Goal: Information Seeking & Learning: Learn about a topic

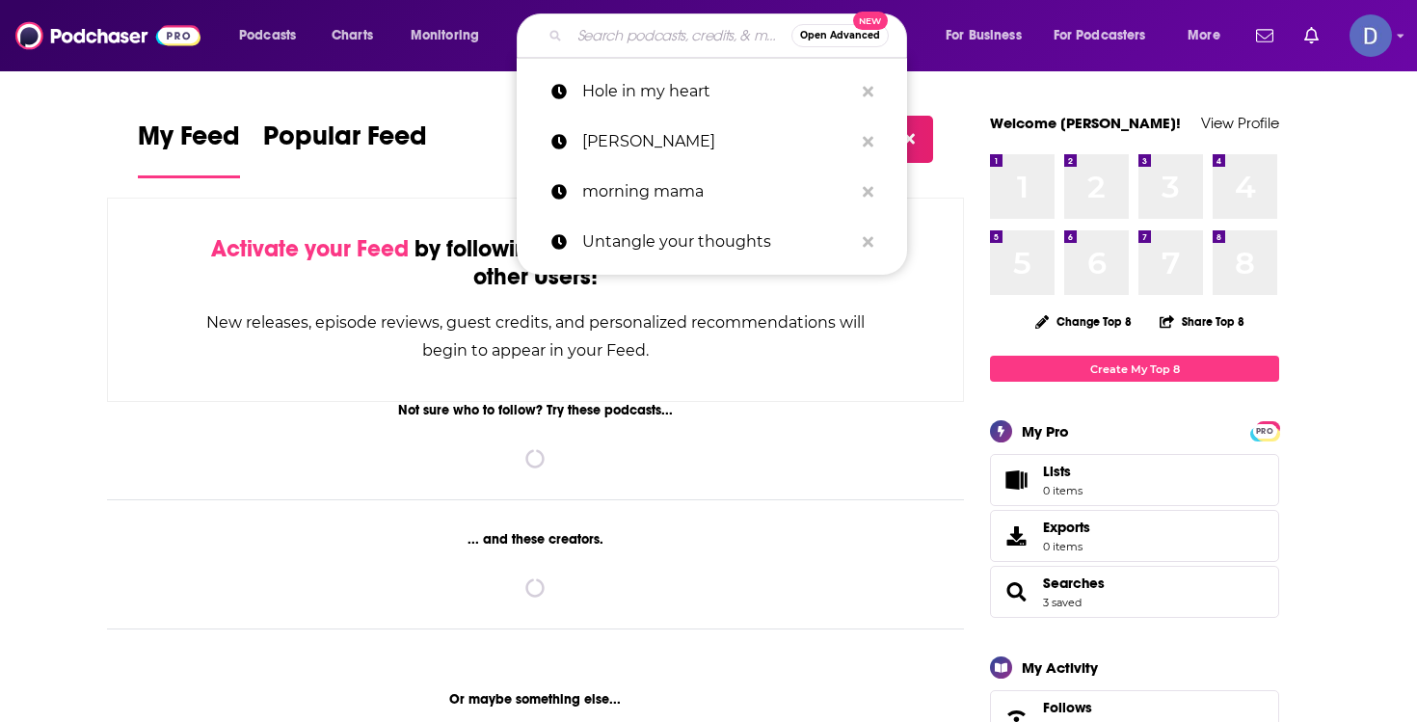
click at [619, 36] on input "Search podcasts, credits, & more..." at bounding box center [681, 35] width 222 height 31
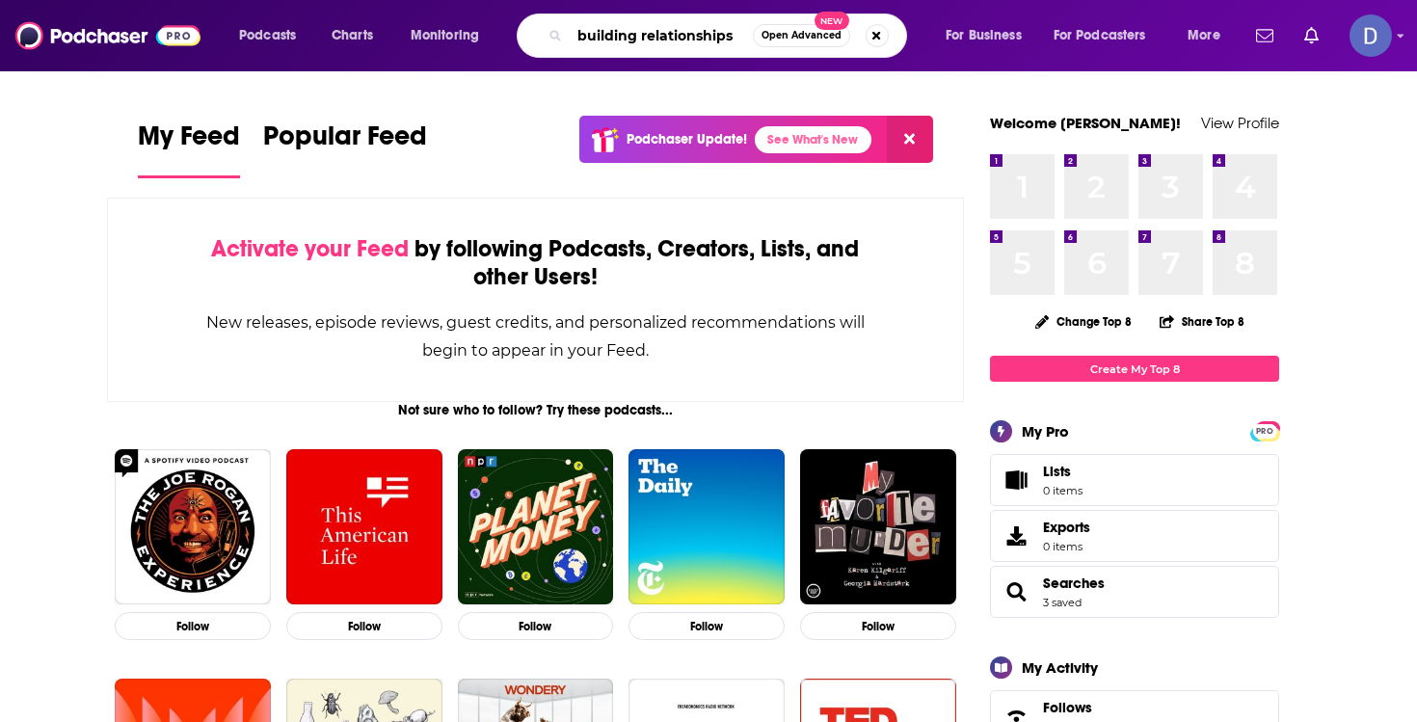
type input "building relationships"
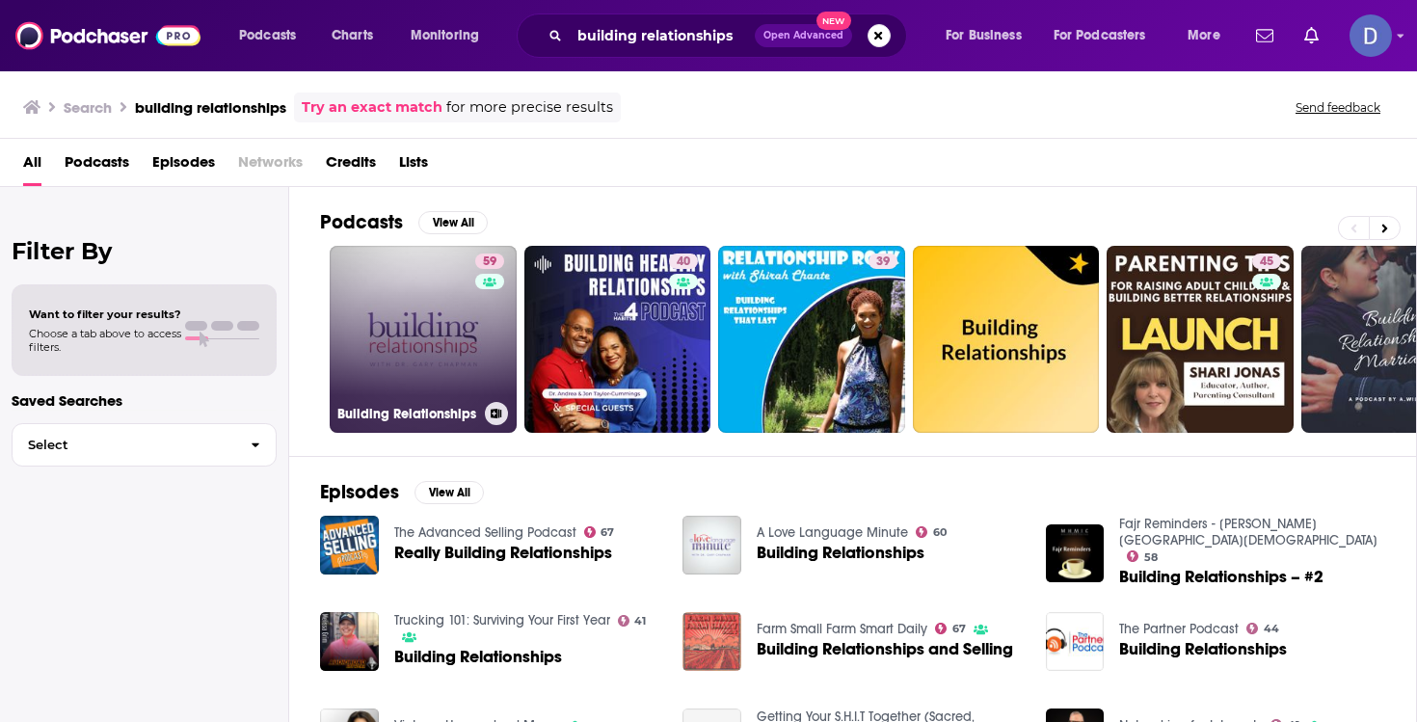
click at [442, 359] on link "59 Building Relationships" at bounding box center [423, 339] width 187 height 187
